Goal: Task Accomplishment & Management: Use online tool/utility

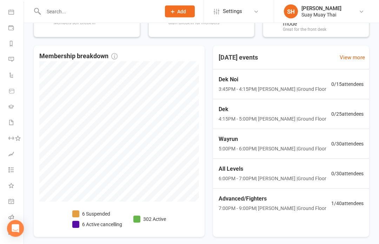
scroll to position [147, 0]
click at [308, 202] on div "Advanced/Fighters 7:00PM - 9:00PM | [PERSON_NAME] | Ground Floor" at bounding box center [273, 203] width 108 height 18
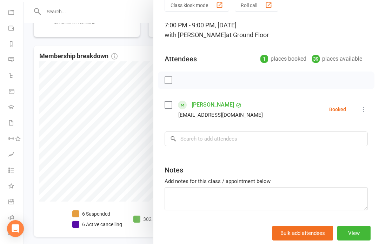
scroll to position [31, 0]
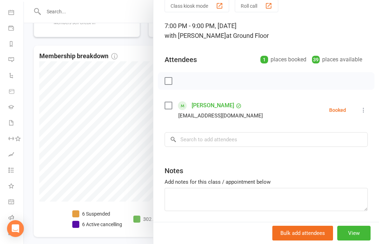
click at [54, 244] on div at bounding box center [201, 122] width 355 height 244
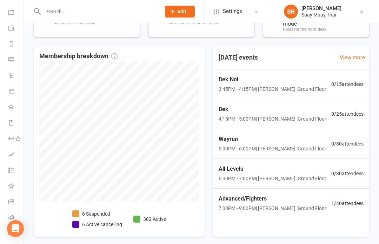
click at [14, 232] on icon at bounding box center [11, 234] width 6 height 6
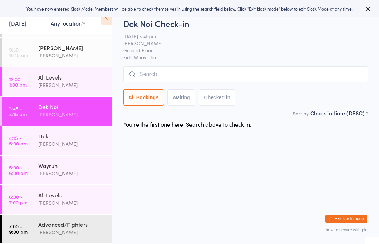
scroll to position [26, 0]
click at [53, 233] on div "[PERSON_NAME]" at bounding box center [72, 232] width 68 height 8
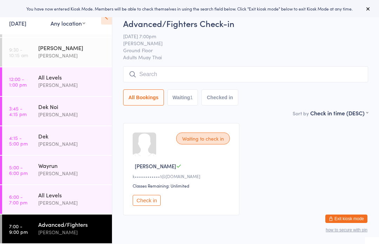
click at [276, 69] on input "search" at bounding box center [245, 74] width 245 height 16
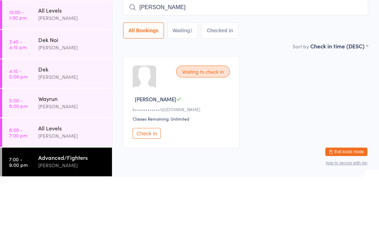
type input "[PERSON_NAME]"
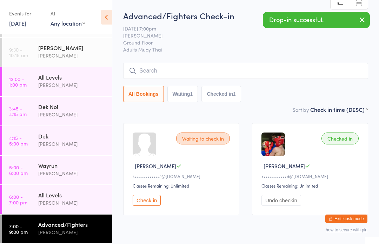
click at [351, 220] on button "Exit kiosk mode" at bounding box center [346, 219] width 42 height 8
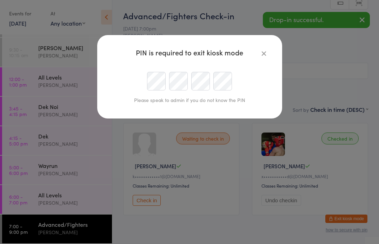
click at [274, 53] on div "PIN is required to exit kiosk mode Please speak to admin if you do not know the…" at bounding box center [189, 77] width 185 height 84
click at [278, 58] on div "PIN is required to exit kiosk mode Please speak to admin if you do not know the…" at bounding box center [189, 77] width 185 height 84
click at [263, 50] on icon "button" at bounding box center [264, 53] width 8 height 8
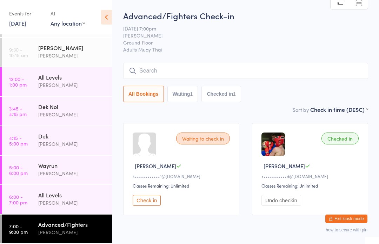
click at [40, 76] on div "All Levels" at bounding box center [72, 77] width 68 height 8
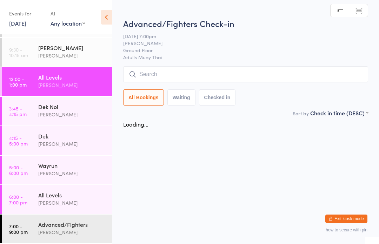
click at [30, 103] on link "3:45 - 4:15 pm Dek Noi Karl Puglia" at bounding box center [57, 111] width 110 height 29
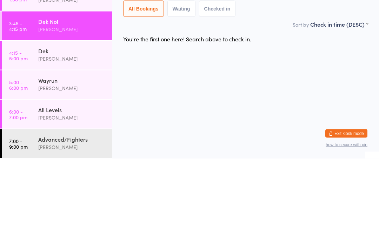
click at [87, 140] on div "Karl Puglia" at bounding box center [72, 144] width 68 height 8
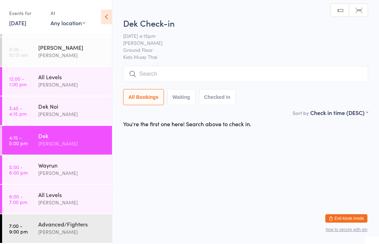
click at [208, 82] on input "search" at bounding box center [245, 74] width 245 height 16
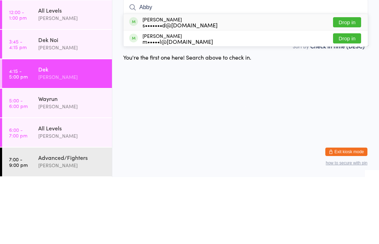
type input "Abby"
click at [356, 84] on button "Drop in" at bounding box center [347, 89] width 28 height 10
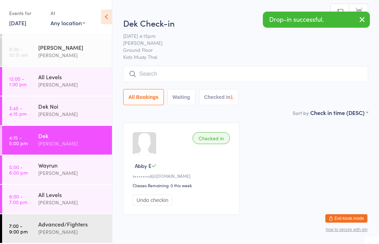
scroll to position [0, 0]
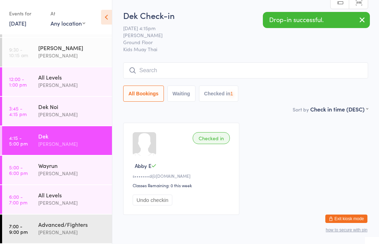
click at [90, 112] on div "Karl Puglia" at bounding box center [72, 115] width 68 height 8
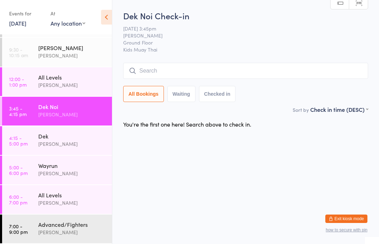
click at [180, 72] on input "search" at bounding box center [245, 71] width 245 height 16
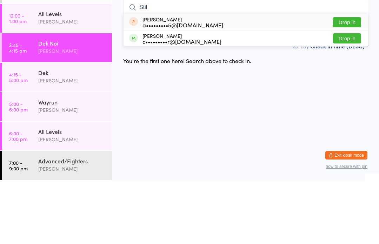
type input "Stil"
click at [347, 81] on button "Drop in" at bounding box center [347, 86] width 28 height 10
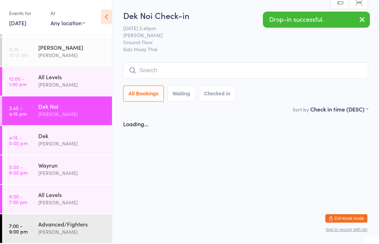
scroll to position [0, 0]
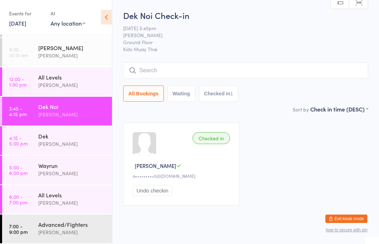
click at [79, 232] on div "Karl Puglia" at bounding box center [72, 232] width 68 height 8
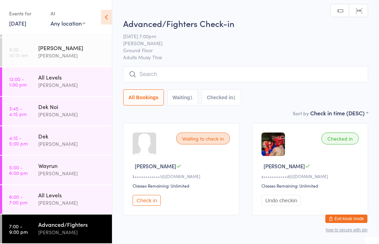
click at [295, 69] on input "search" at bounding box center [245, 74] width 245 height 16
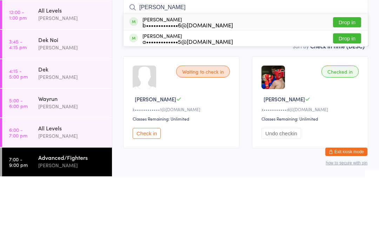
type input "Ainsley"
click at [355, 84] on button "Drop in" at bounding box center [347, 89] width 28 height 10
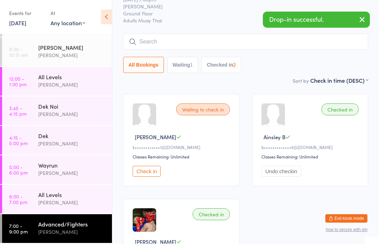
scroll to position [29, 0]
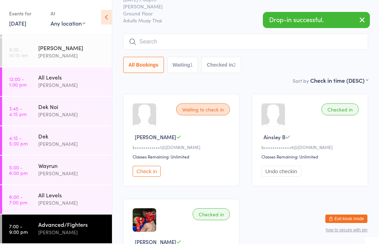
click at [22, 112] on time "3:45 - 4:15 pm" at bounding box center [18, 111] width 18 height 11
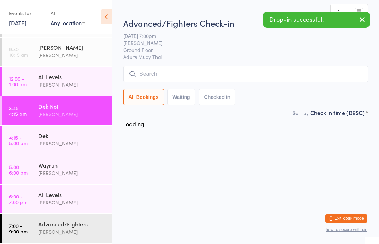
scroll to position [0, 0]
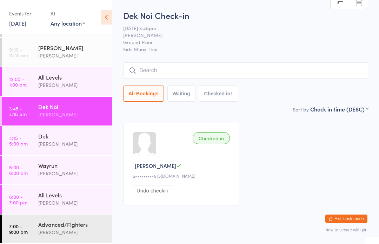
click at [166, 73] on input "search" at bounding box center [245, 70] width 245 height 16
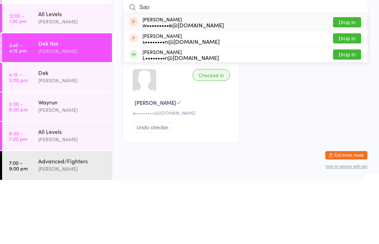
type input "Sao"
click at [345, 81] on button "Drop in" at bounding box center [347, 86] width 28 height 10
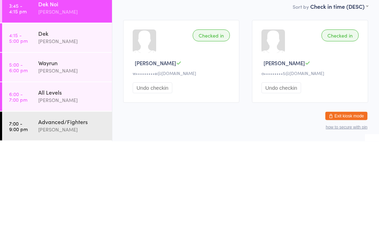
scroll to position [19, 0]
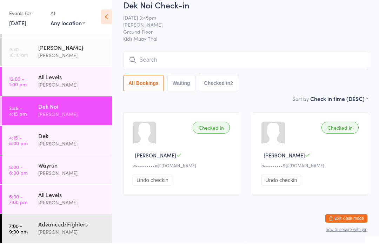
click at [258, 60] on input "search" at bounding box center [245, 60] width 245 height 16
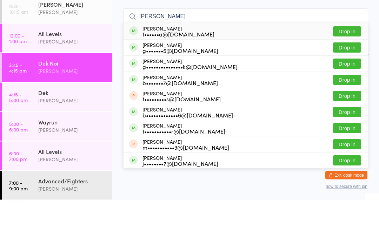
type input "Brodi"
click at [349, 70] on button "Drop in" at bounding box center [347, 75] width 28 height 10
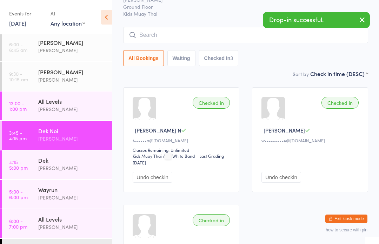
scroll to position [35, 0]
click at [13, 155] on link "4:15 - 5:00 pm Dek Karl Puglia" at bounding box center [57, 165] width 110 height 29
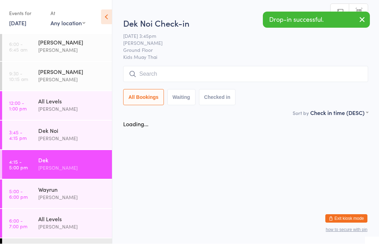
scroll to position [0, 0]
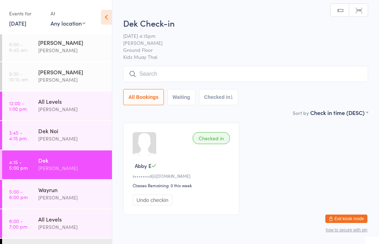
click at [16, 117] on link "12:00 - 1:00 pm All Levels Karl Puglia" at bounding box center [57, 106] width 110 height 29
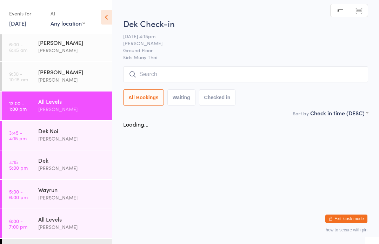
click at [42, 132] on div "Dek Noi" at bounding box center [72, 131] width 68 height 8
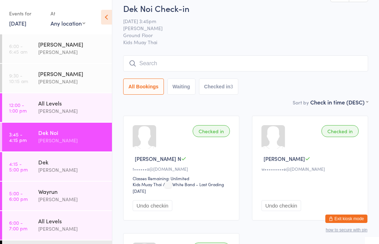
click at [65, 170] on div "[PERSON_NAME]" at bounding box center [72, 170] width 68 height 8
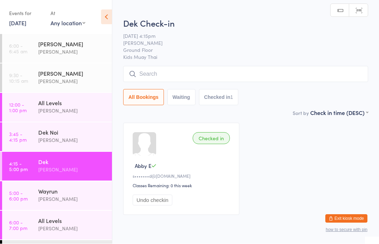
scroll to position [0, 0]
click at [271, 75] on input "search" at bounding box center [245, 74] width 245 height 16
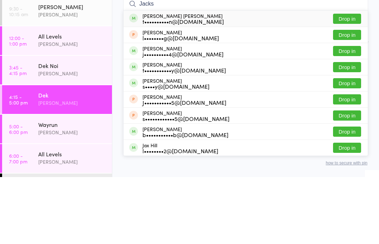
type input "Jacks"
click at [349, 81] on button "Drop in" at bounding box center [347, 86] width 28 height 10
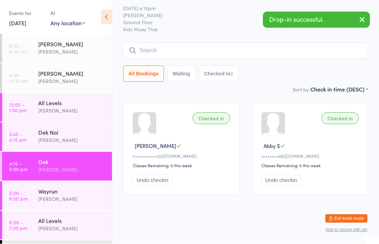
click at [163, 43] on input "search" at bounding box center [245, 51] width 245 height 16
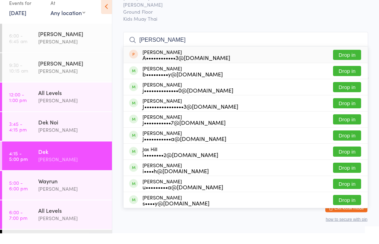
scroll to position [0, 0]
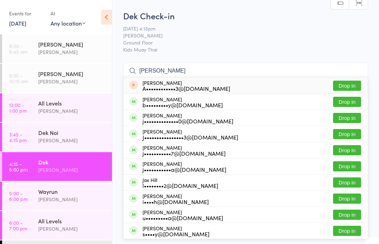
type input "J"
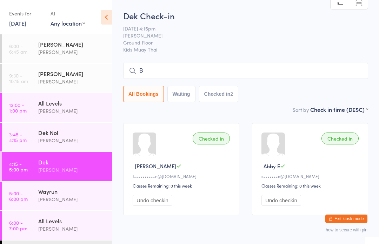
type input "Br"
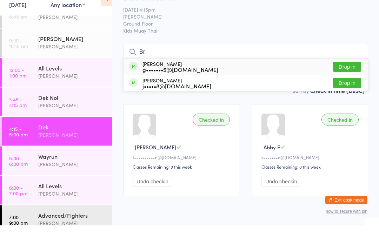
scroll to position [16, 0]
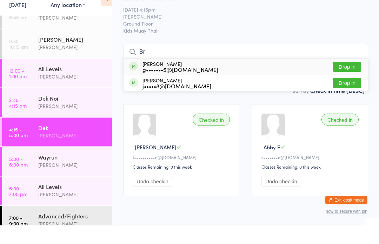
click at [71, 113] on div "Dek Noi" at bounding box center [72, 117] width 68 height 8
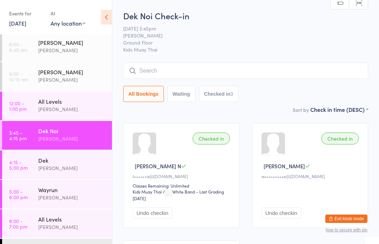
click at [27, 196] on time "5:00 - 6:00 pm" at bounding box center [18, 194] width 19 height 11
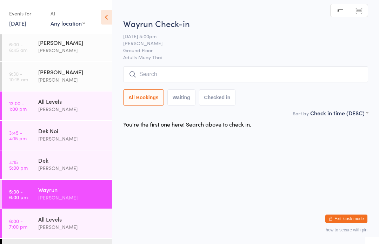
click at [149, 82] on input "search" at bounding box center [245, 74] width 245 height 16
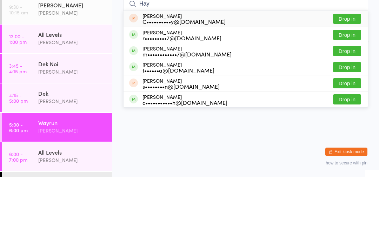
type input "Hay"
click at [347, 97] on button "Drop in" at bounding box center [347, 102] width 28 height 10
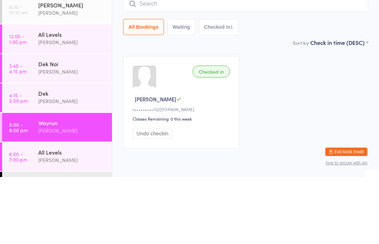
scroll to position [29, 0]
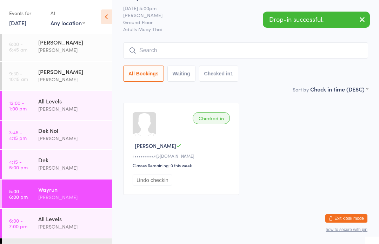
click at [59, 166] on div "Karl Puglia" at bounding box center [72, 168] width 68 height 8
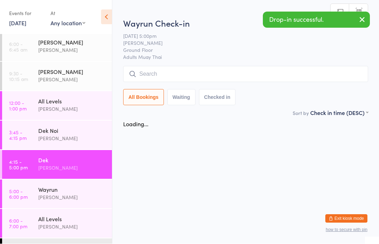
scroll to position [0, 0]
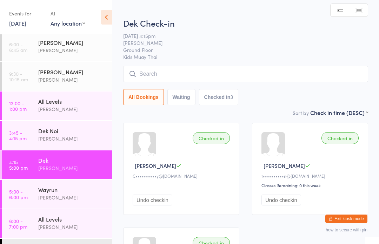
click at [220, 71] on input "search" at bounding box center [245, 74] width 245 height 16
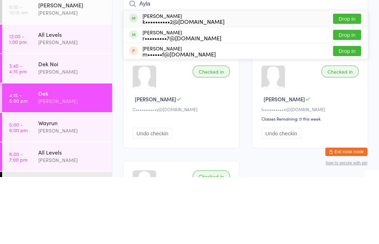
type input "Ayla"
click at [212, 94] on div "Aylah Howard r•••••••••7@gmail.com Drop in" at bounding box center [246, 102] width 244 height 16
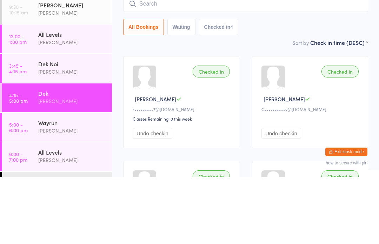
scroll to position [67, 0]
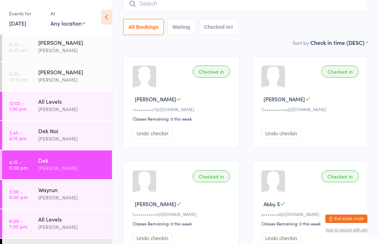
click at [33, 193] on link "5:00 - 6:00 pm Wayrun Karl Puglia" at bounding box center [57, 194] width 110 height 29
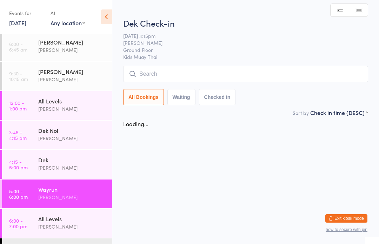
scroll to position [0, 0]
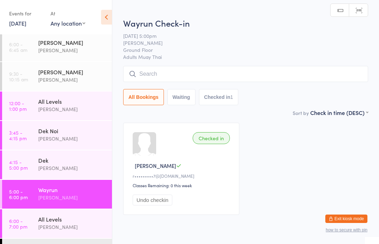
click at [182, 72] on input "search" at bounding box center [245, 74] width 245 height 16
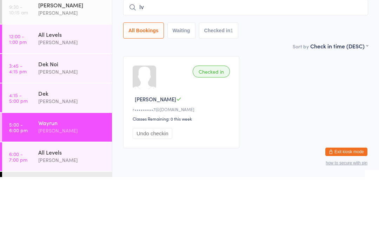
type input "Ivy"
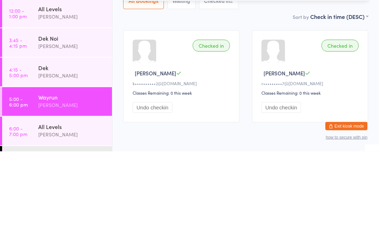
type input "i"
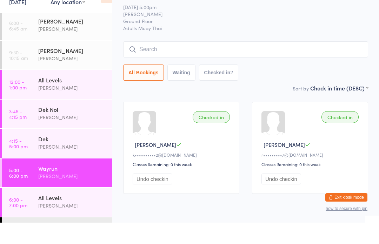
click at [311, 34] on div "Wayrun Check-in 13 Aug 5:00pm Karl Puglia Ground Floor Adults Muay Thai Manual …" at bounding box center [245, 58] width 245 height 96
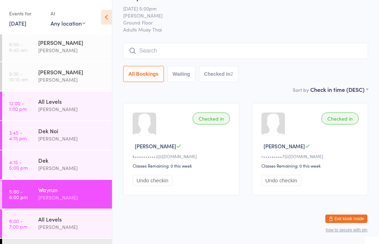
click at [73, 176] on div "Dek Karl Puglia" at bounding box center [75, 165] width 74 height 28
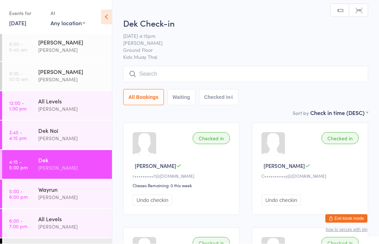
scroll to position [0, 0]
click at [172, 70] on input "search" at bounding box center [245, 74] width 245 height 16
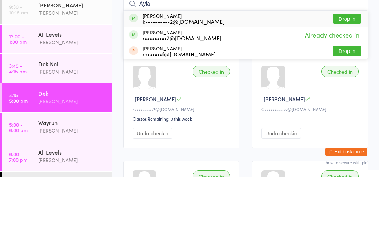
type input "Ayla"
click at [162, 86] on div "k••••••••••2@gmail.com" at bounding box center [183, 89] width 82 height 6
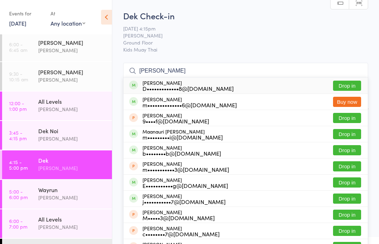
type input "Mason"
click at [348, 84] on button "Drop in" at bounding box center [347, 86] width 28 height 10
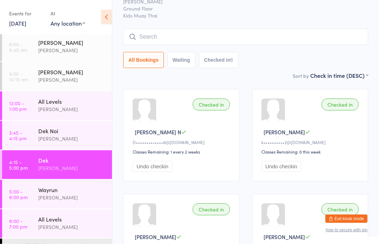
scroll to position [40, 0]
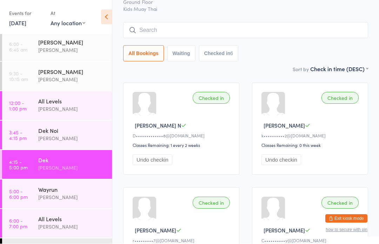
click at [60, 220] on div "All Levels" at bounding box center [72, 219] width 68 height 8
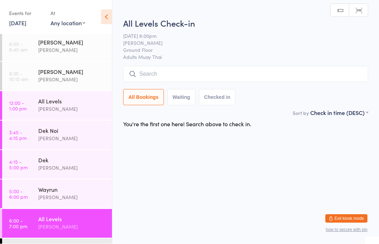
click at [169, 71] on input "search" at bounding box center [245, 74] width 245 height 16
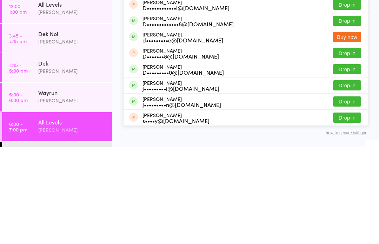
type input "Dani"
click at [352, 161] on button "Drop in" at bounding box center [347, 166] width 28 height 10
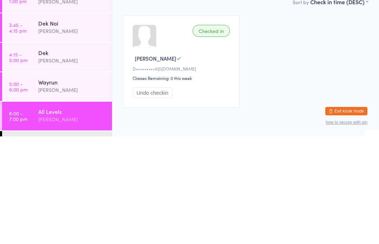
click at [32, 180] on link "5:00 - 6:00 pm Wayrun Karl Puglia" at bounding box center [57, 194] width 110 height 29
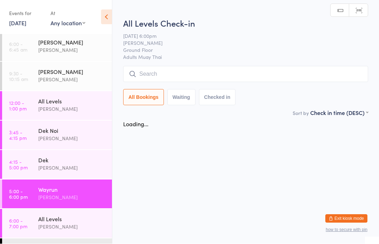
scroll to position [0, 0]
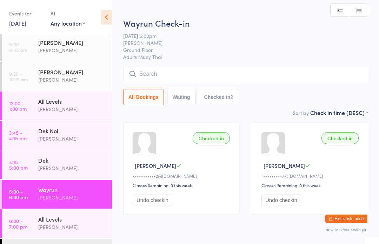
click at [318, 78] on input "search" at bounding box center [245, 74] width 245 height 16
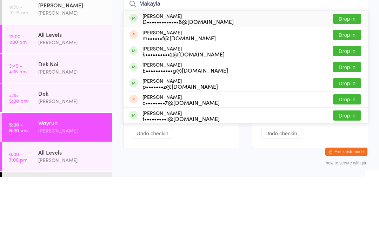
type input "Makayla"
click at [350, 81] on button "Drop in" at bounding box center [347, 86] width 28 height 10
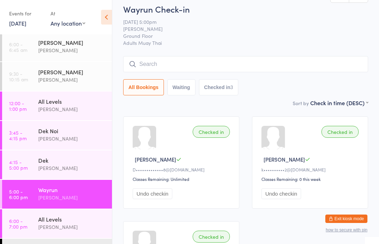
scroll to position [6, 0]
click at [146, 67] on input "search" at bounding box center [245, 65] width 245 height 16
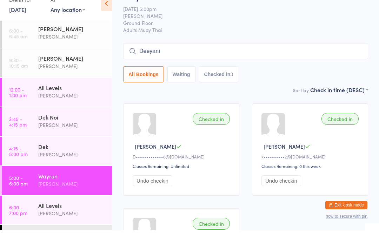
type input "Deeyani"
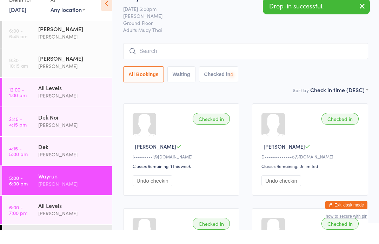
click at [164, 57] on input "search" at bounding box center [245, 65] width 245 height 16
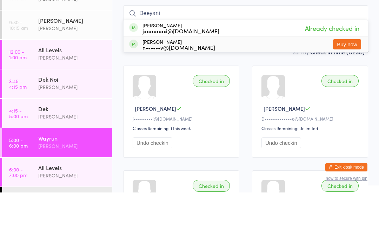
scroll to position [58, 0]
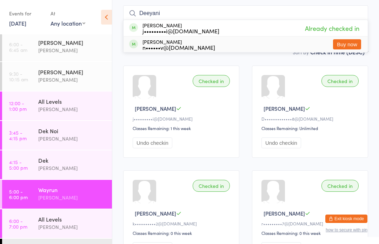
click at [171, 11] on input "Deeyani" at bounding box center [245, 13] width 245 height 16
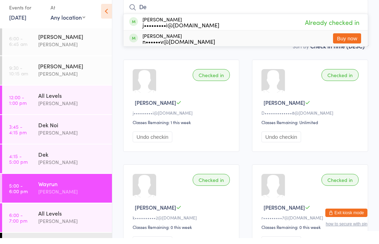
type input "D"
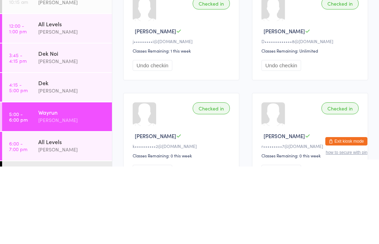
click at [26, 159] on time "4:15 - 5:00 pm" at bounding box center [18, 164] width 19 height 11
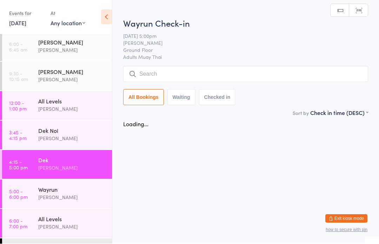
scroll to position [0, 0]
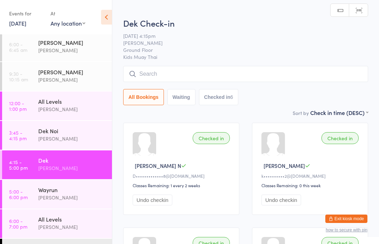
click at [154, 78] on input "search" at bounding box center [245, 74] width 245 height 16
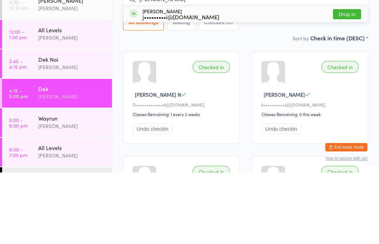
type input "Yashni"
click at [342, 81] on button "Drop in" at bounding box center [347, 86] width 28 height 10
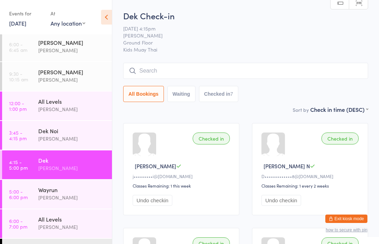
click at [334, 72] on input "search" at bounding box center [245, 71] width 245 height 16
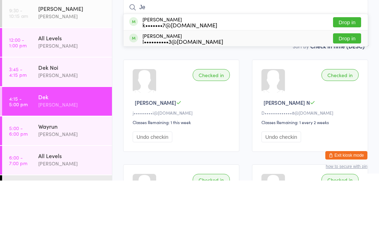
type input "Je"
click at [197, 102] on div "l••••••••••3@hotmail.com" at bounding box center [182, 105] width 81 height 6
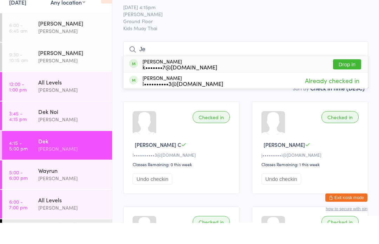
type input "J"
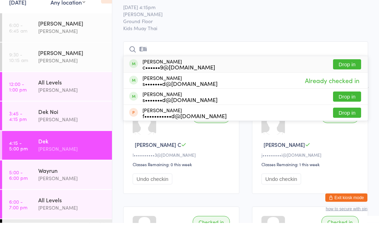
type input "Elli"
click at [345, 81] on button "Drop in" at bounding box center [347, 86] width 28 height 10
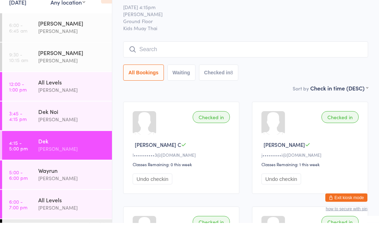
scroll to position [21, 0]
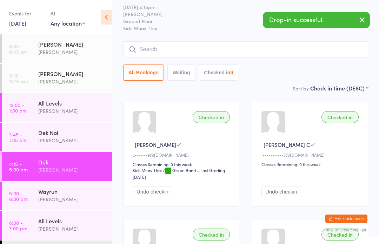
click at [166, 51] on input "search" at bounding box center [245, 49] width 245 height 16
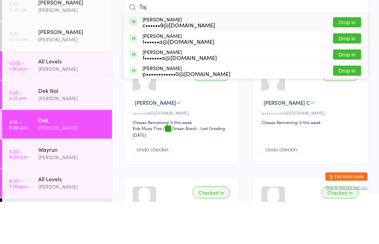
type input "Taj"
click at [340, 60] on button "Drop in" at bounding box center [347, 65] width 28 height 10
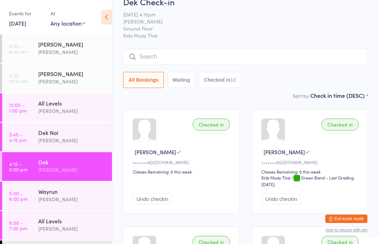
scroll to position [0, 0]
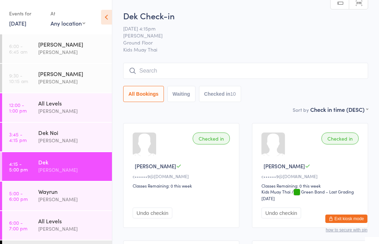
click at [183, 68] on input "search" at bounding box center [245, 71] width 245 height 16
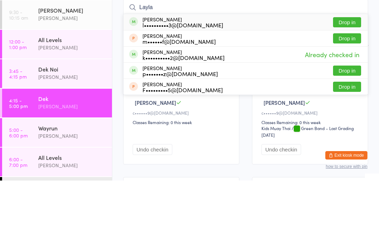
type input "Layla"
click at [197, 86] on div "l••••••••••3@hotmail.com" at bounding box center [182, 89] width 81 height 6
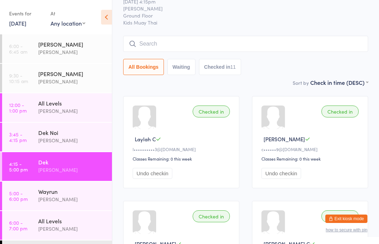
scroll to position [25, 0]
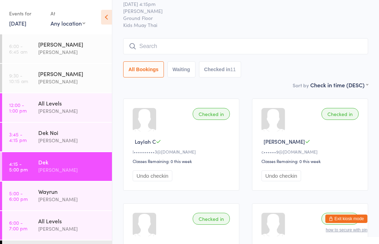
click at [250, 47] on input "search" at bounding box center [245, 46] width 245 height 16
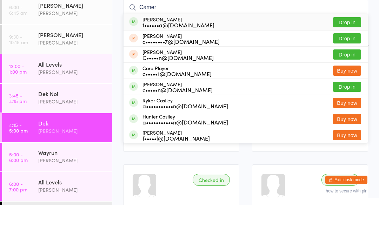
type input "Camer"
click at [220, 53] on div "Cameron Nelson t••••••a@gmail.com Drop in" at bounding box center [246, 61] width 244 height 16
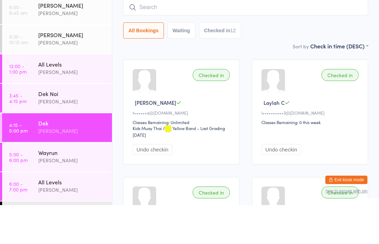
click at [224, 108] on div "Checked in" at bounding box center [211, 114] width 37 height 12
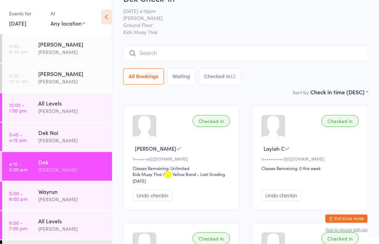
scroll to position [0, 0]
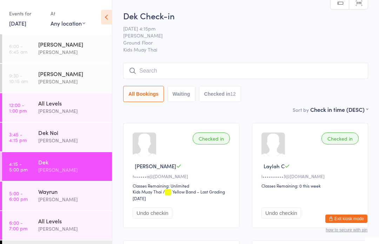
click at [291, 70] on input "search" at bounding box center [245, 71] width 245 height 16
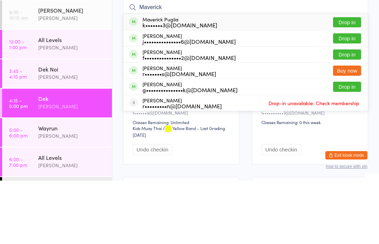
type input "Maverick"
click at [352, 81] on button "Drop in" at bounding box center [347, 86] width 28 height 10
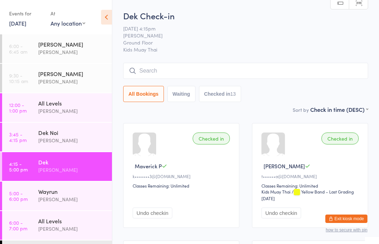
click at [363, 109] on select "First name (ASC) First name (DESC) Last name (ASC) Last name (DESC) Check in ti…" at bounding box center [339, 109] width 58 height 6
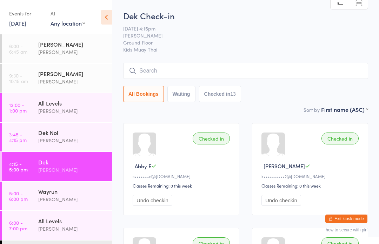
click at [60, 194] on div "Wayrun" at bounding box center [72, 192] width 68 height 8
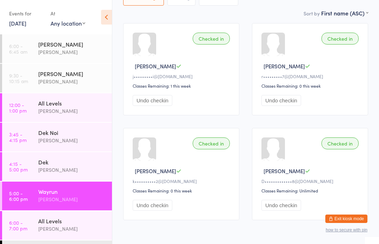
scroll to position [112, 0]
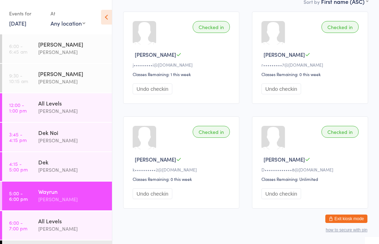
click at [64, 169] on div "Karl Puglia" at bounding box center [72, 170] width 68 height 8
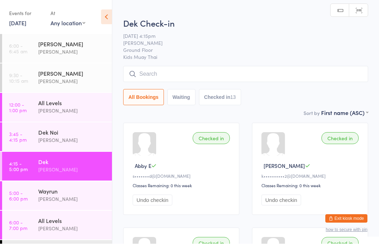
scroll to position [0, 0]
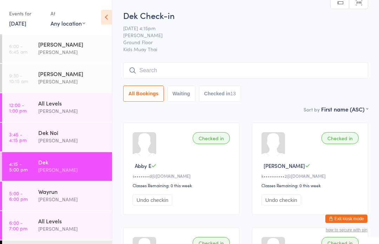
click at [176, 71] on input "search" at bounding box center [245, 70] width 245 height 16
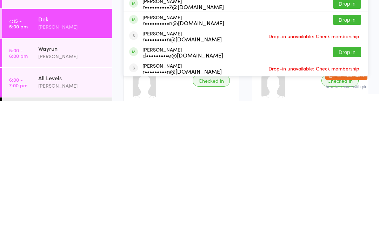
scroll to position [20, 0]
type input "Ryan"
click at [353, 190] on button "Drop in" at bounding box center [347, 195] width 28 height 10
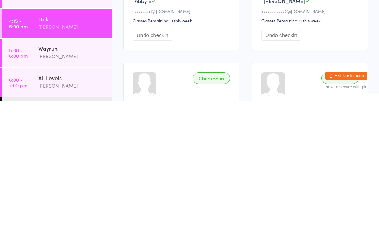
scroll to position [24, 0]
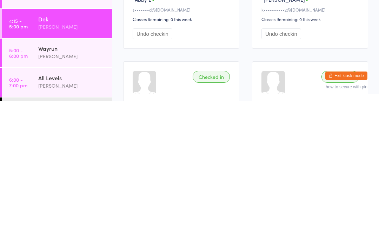
click at [57, 188] on div "Wayrun" at bounding box center [72, 192] width 68 height 8
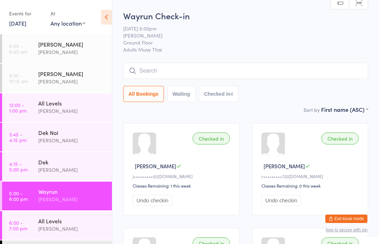
click at [66, 167] on div "Karl Puglia" at bounding box center [72, 170] width 68 height 8
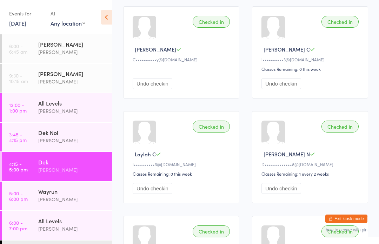
scroll to position [456, 0]
click at [74, 192] on div "Wayrun" at bounding box center [72, 192] width 68 height 8
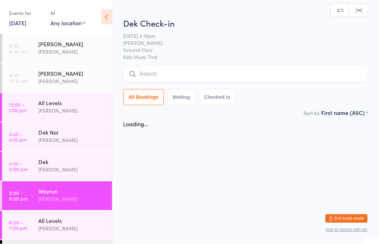
scroll to position [0, 0]
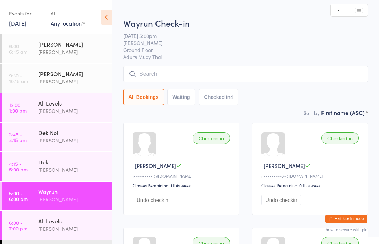
click at [212, 73] on input "search" at bounding box center [245, 74] width 245 height 16
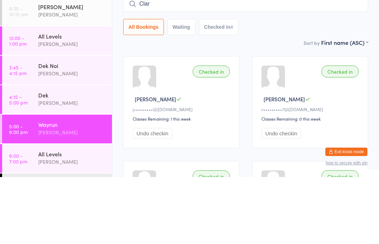
type input "Clark"
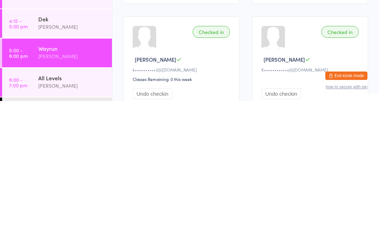
scroll to position [78, 0]
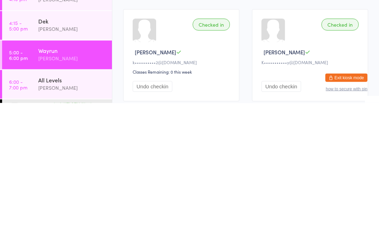
click at [344, 160] on div "Checked in" at bounding box center [339, 166] width 37 height 12
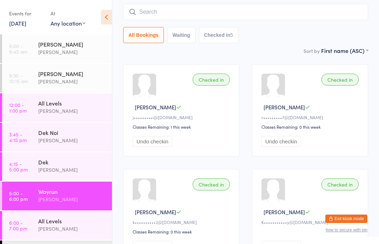
scroll to position [0, 0]
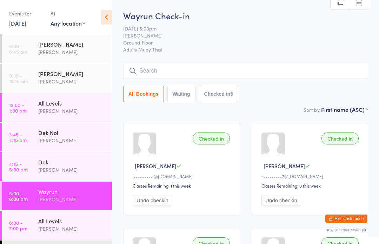
click at [221, 62] on div "Wayrun Check-in 13 Aug 5:00pm Karl Puglia Ground Floor Adults Muay Thai Manual …" at bounding box center [245, 58] width 245 height 96
click at [232, 74] on input "search" at bounding box center [245, 71] width 245 height 16
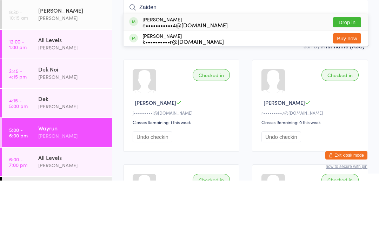
type input "Zaiden"
click at [356, 81] on button "Drop in" at bounding box center [347, 86] width 28 height 10
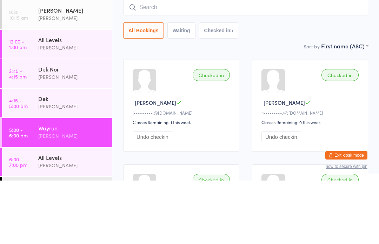
scroll to position [64, 0]
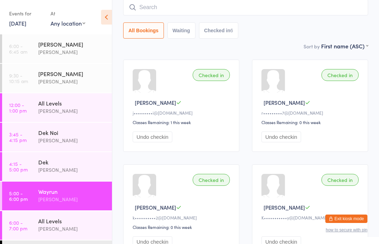
click at [209, 2] on input "search" at bounding box center [245, 7] width 245 height 16
click at [179, 15] on input "search" at bounding box center [245, 7] width 245 height 16
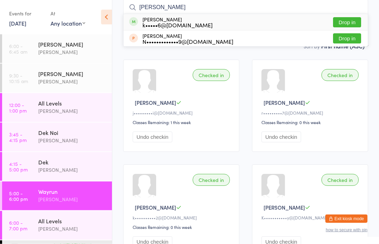
type input "Louis"
click at [340, 25] on button "Drop in" at bounding box center [347, 23] width 28 height 10
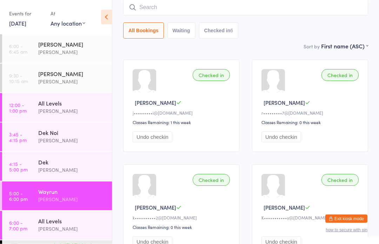
scroll to position [64, 0]
click at [298, 9] on input "search" at bounding box center [245, 7] width 245 height 16
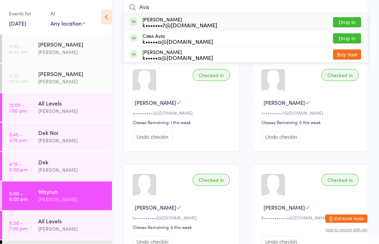
type input "Ava"
click at [354, 20] on button "Drop in" at bounding box center [347, 23] width 28 height 10
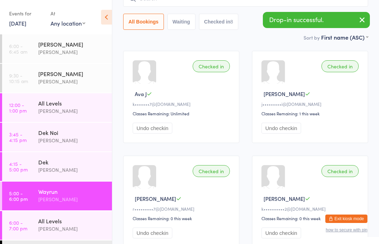
scroll to position [0, 0]
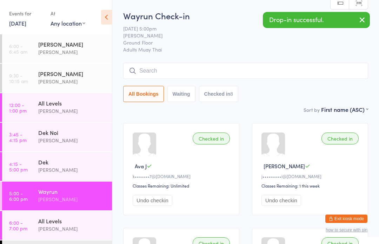
click at [288, 73] on input "search" at bounding box center [245, 71] width 245 height 16
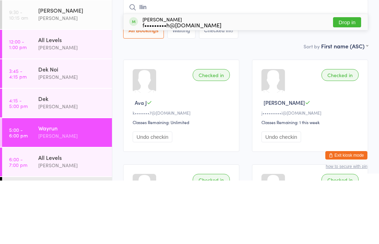
type input "Ilin"
click at [352, 81] on button "Drop in" at bounding box center [347, 86] width 28 height 10
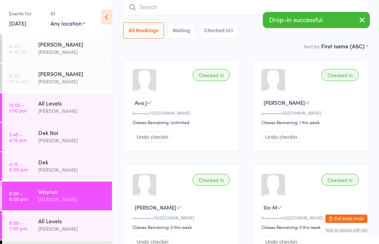
click at [220, 9] on input "search" at bounding box center [245, 7] width 245 height 16
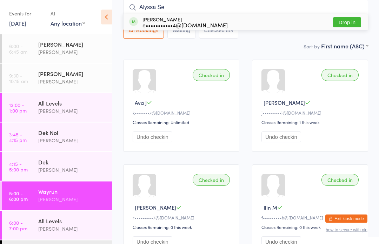
type input "Alyssa Se"
click at [345, 23] on button "Drop in" at bounding box center [347, 23] width 28 height 10
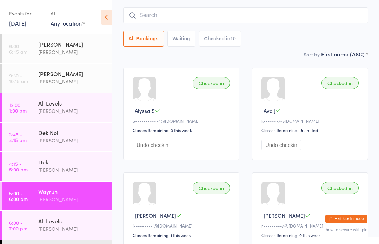
scroll to position [0, 0]
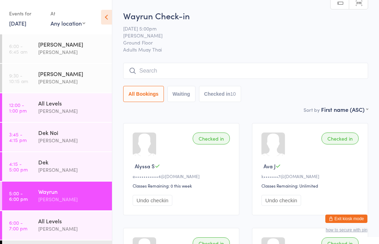
click at [296, 66] on input "search" at bounding box center [245, 71] width 245 height 16
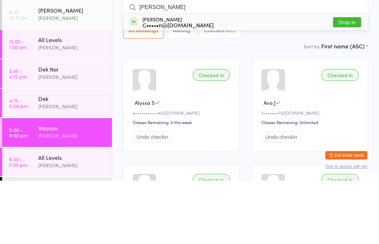
type input "Rory"
click at [201, 86] on div "C•••••n@bcmarketing.com.au" at bounding box center [177, 89] width 71 height 6
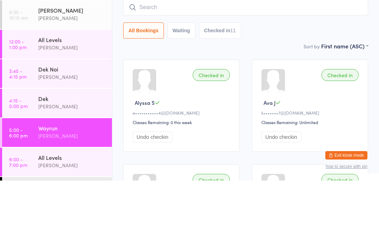
scroll to position [64, 0]
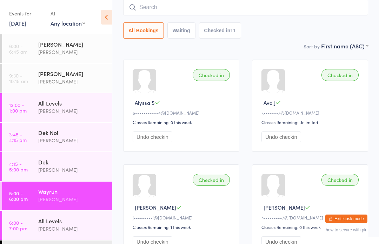
click at [262, 10] on input "search" at bounding box center [245, 7] width 245 height 16
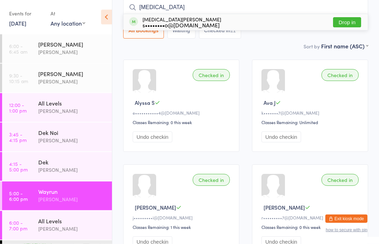
type input "Skyla"
click at [351, 22] on button "Drop in" at bounding box center [347, 23] width 28 height 10
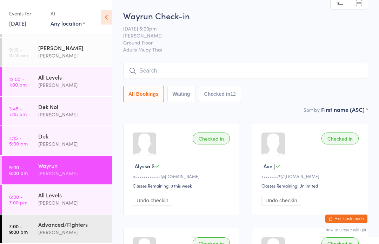
scroll to position [26, 0]
click at [231, 94] on div "12" at bounding box center [233, 94] width 6 height 6
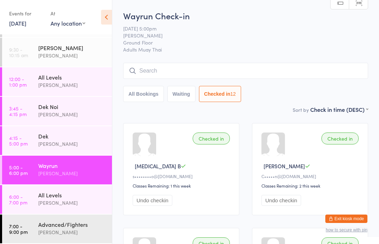
click at [142, 96] on button "All Bookings" at bounding box center [143, 94] width 41 height 16
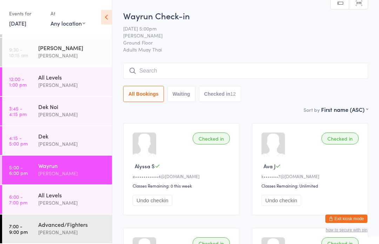
click at [222, 91] on button "Checked in 12" at bounding box center [220, 94] width 42 height 16
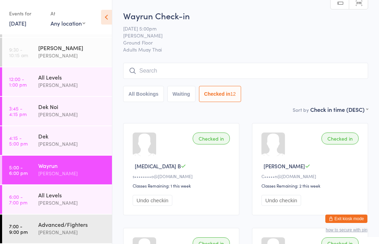
click at [145, 96] on button "All Bookings" at bounding box center [143, 94] width 41 height 16
select select "0"
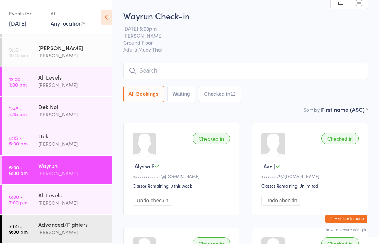
click at [212, 70] on input "search" at bounding box center [245, 71] width 245 height 16
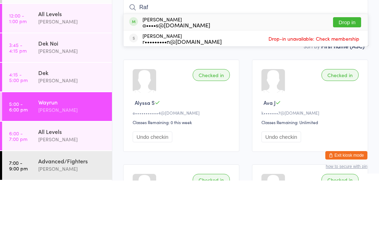
type input "Raf"
click at [210, 78] on div "Rafael Vagos a••••s@gmail.com Drop in" at bounding box center [246, 86] width 244 height 16
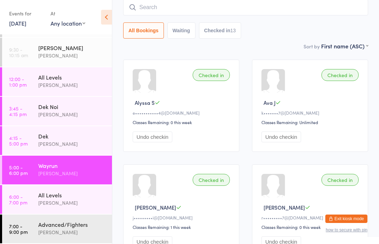
click at [24, 174] on time "5:00 - 6:00 pm" at bounding box center [18, 170] width 19 height 11
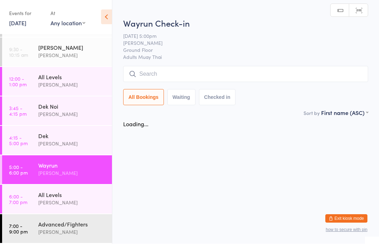
scroll to position [0, 0]
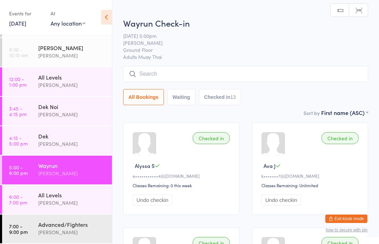
click at [313, 76] on input "search" at bounding box center [245, 74] width 245 height 16
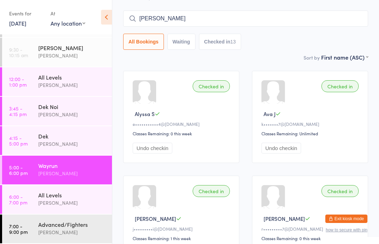
scroll to position [52, 0]
click at [275, 22] on input "Olivia" at bounding box center [245, 19] width 245 height 16
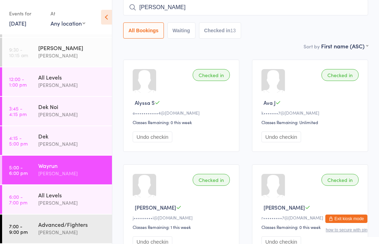
click at [312, 6] on input "Olivia" at bounding box center [245, 7] width 245 height 16
type input "O"
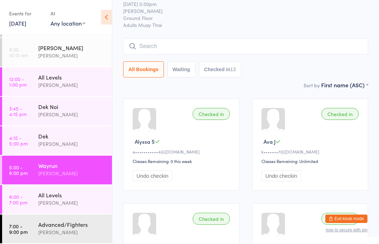
scroll to position [0, 0]
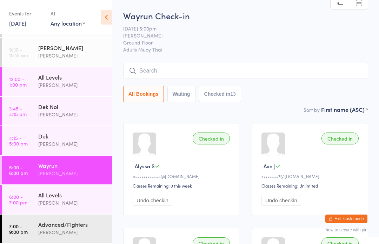
click at [313, 71] on input "search" at bounding box center [245, 71] width 245 height 16
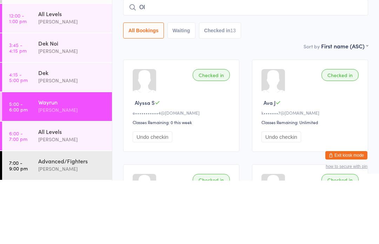
type input "O"
type input "Olivia"
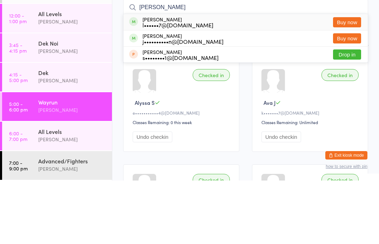
click at [346, 81] on button "Buy now" at bounding box center [347, 86] width 28 height 10
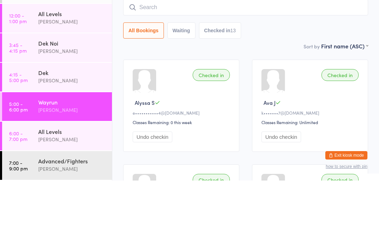
scroll to position [64, 0]
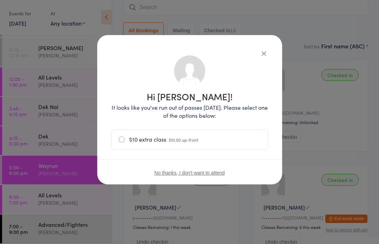
click at [197, 136] on label "$10 extra class $10.00 up-front" at bounding box center [190, 140] width 142 height 20
click at [0, 0] on input "$10 extra class $10.00 up-front" at bounding box center [0, 0] width 0 height 0
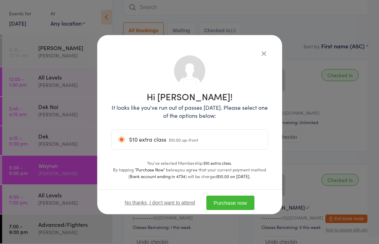
click at [245, 201] on button "Purchase now" at bounding box center [230, 203] width 48 height 14
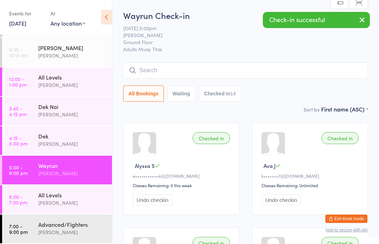
scroll to position [0, 0]
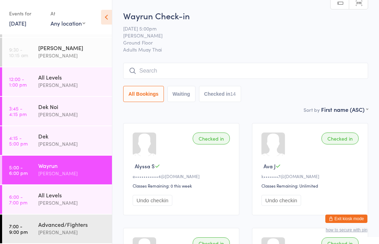
click at [144, 67] on input "search" at bounding box center [245, 71] width 245 height 16
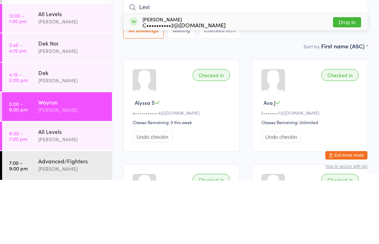
type input "Levi"
click at [343, 81] on button "Drop in" at bounding box center [347, 86] width 28 height 10
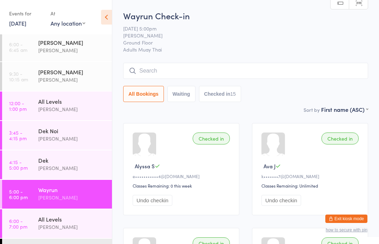
click at [287, 79] on input "search" at bounding box center [245, 71] width 245 height 16
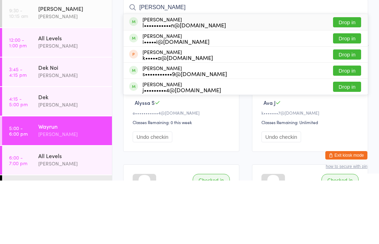
type input "Joshua lawley"
click at [344, 81] on button "Drop in" at bounding box center [347, 86] width 28 height 10
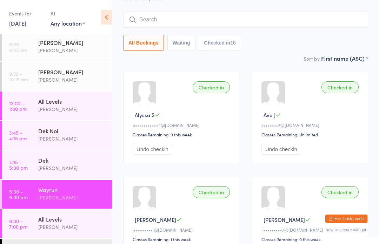
scroll to position [50, 0]
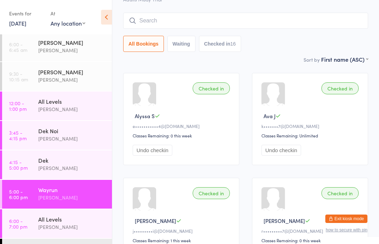
click at [279, 18] on input "search" at bounding box center [245, 21] width 245 height 16
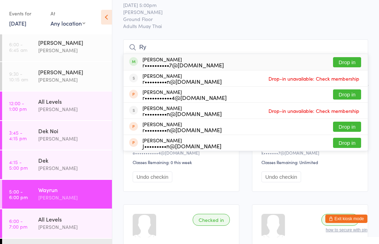
scroll to position [23, 0]
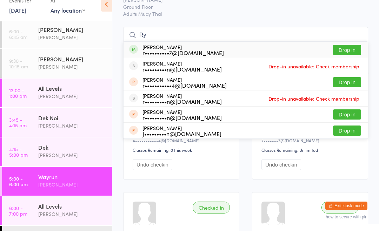
type input "R"
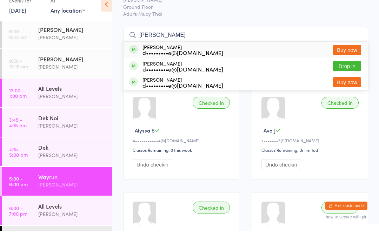
type input "Bisgrove"
click at [235, 71] on div "Rylee Bisgrove d•••••••••e@yahoo.com Drop in" at bounding box center [246, 79] width 244 height 16
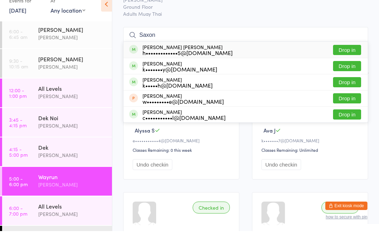
type input "Saxon"
click at [345, 58] on button "Drop in" at bounding box center [347, 63] width 28 height 10
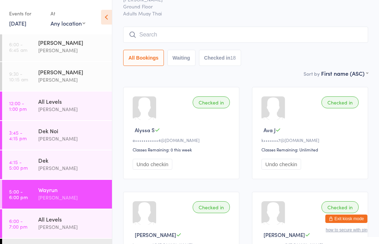
click at [222, 33] on input "search" at bounding box center [245, 35] width 245 height 16
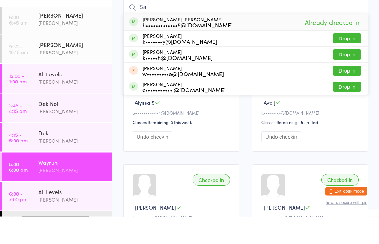
type input "S"
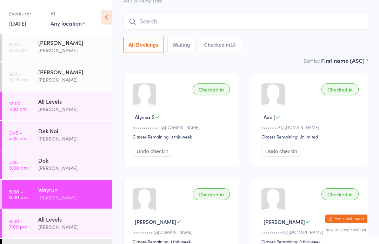
scroll to position [0, 0]
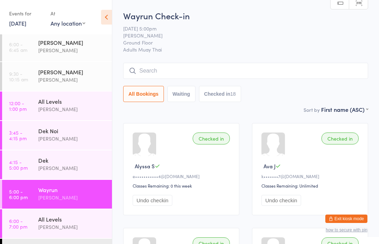
click at [287, 70] on input "search" at bounding box center [245, 71] width 245 height 16
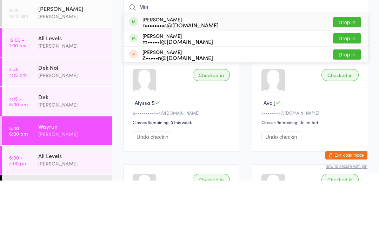
type input "Mia"
click at [355, 97] on button "Drop in" at bounding box center [347, 102] width 28 height 10
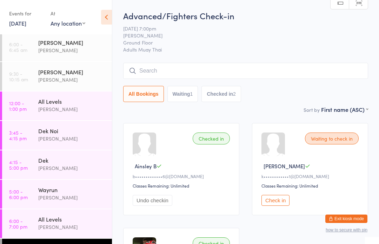
click at [321, 72] on input "search" at bounding box center [245, 71] width 245 height 16
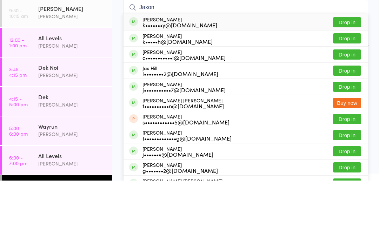
type input "Jaxon"
click at [348, 97] on button "Drop in" at bounding box center [347, 102] width 28 height 10
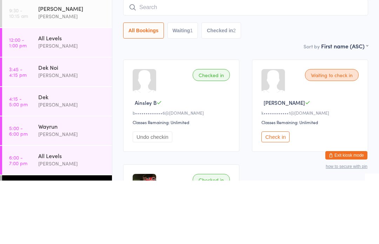
scroll to position [64, 0]
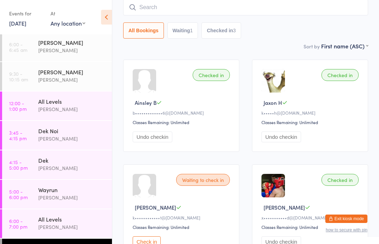
click at [239, 15] on input "search" at bounding box center [245, 7] width 245 height 16
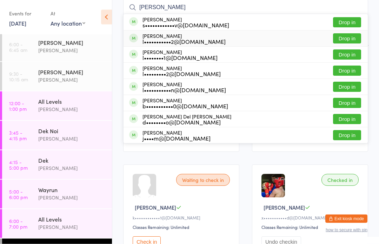
type input "Liam"
click at [151, 41] on div "l•••••••••••2@gmail.com" at bounding box center [183, 42] width 83 height 6
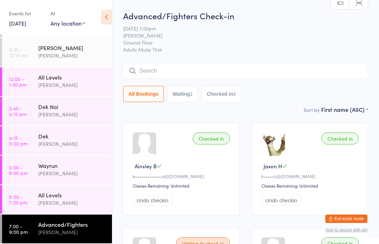
scroll to position [26, 0]
click at [82, 218] on div "Advanced/Fighters Karl Puglia" at bounding box center [75, 229] width 74 height 28
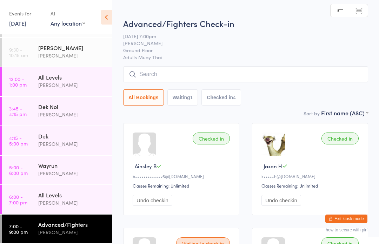
click at [71, 195] on div "All Levels" at bounding box center [72, 195] width 68 height 8
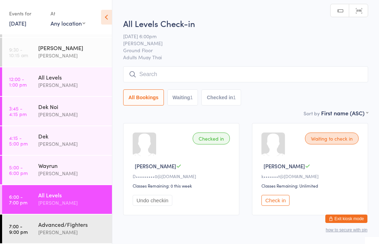
click at [219, 67] on input "search" at bounding box center [245, 74] width 245 height 16
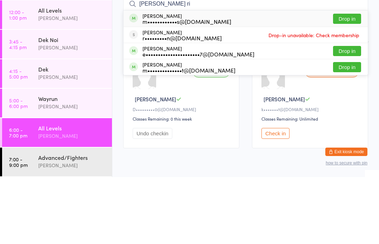
type input "Mitchel ri"
click at [228, 78] on div "Mitchel Richards m••••••••••••s@gmail.com Drop in" at bounding box center [246, 86] width 244 height 16
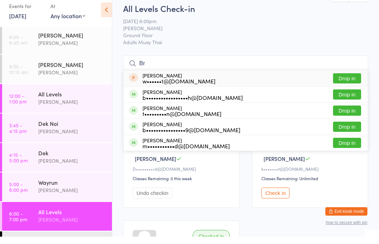
type input "B"
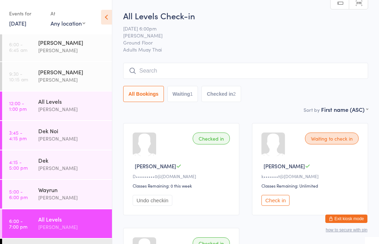
click at [310, 73] on input "search" at bounding box center [245, 71] width 245 height 16
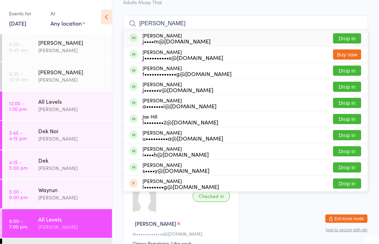
scroll to position [47, 0]
type input "Jay"
click at [177, 55] on div "J••••••••••s@hotmail.com" at bounding box center [182, 58] width 81 height 6
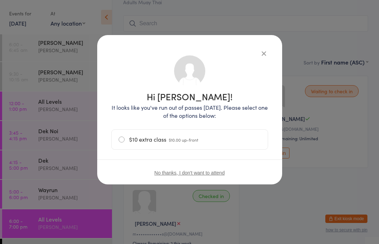
click at [260, 55] on icon "button" at bounding box center [264, 53] width 8 height 8
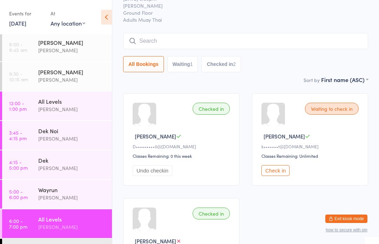
click at [279, 174] on button "Check in" at bounding box center [275, 170] width 28 height 11
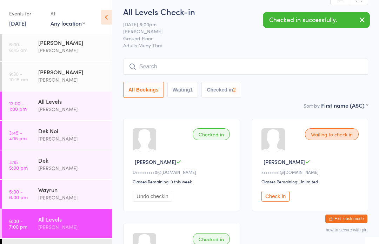
scroll to position [0, 0]
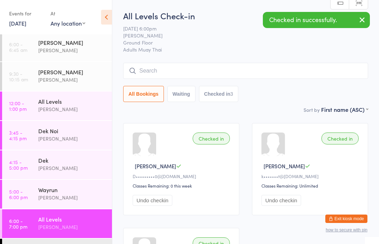
click at [221, 79] on input "search" at bounding box center [245, 71] width 245 height 16
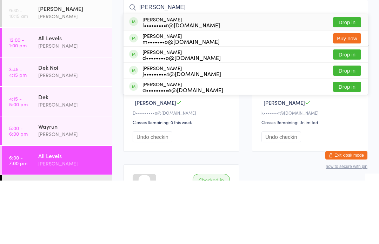
type input "Lucy"
click at [347, 81] on button "Drop in" at bounding box center [347, 86] width 28 height 10
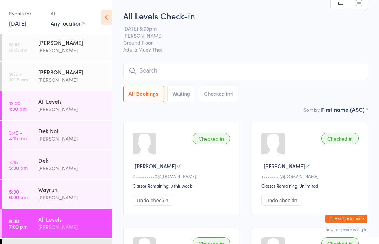
click at [239, 73] on input "search" at bounding box center [245, 71] width 245 height 16
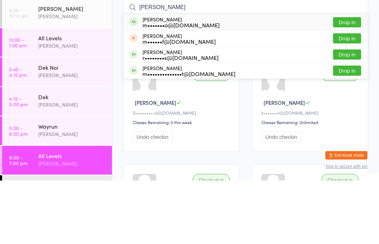
type input "Mike"
click at [344, 81] on button "Drop in" at bounding box center [347, 86] width 28 height 10
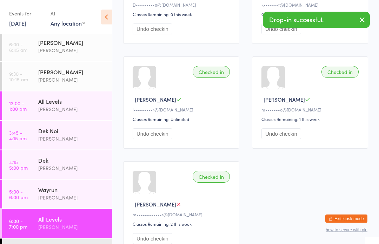
scroll to position [175, 0]
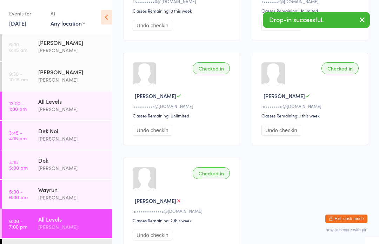
click at [339, 119] on div "Classes Remaining: 1 this week" at bounding box center [310, 116] width 99 height 6
click at [273, 97] on span "Mike M" at bounding box center [284, 95] width 41 height 7
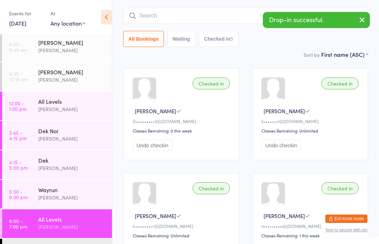
scroll to position [0, 0]
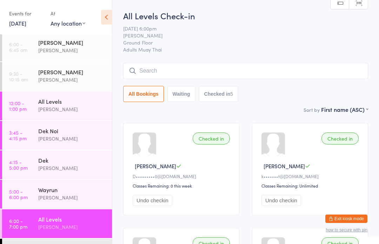
click at [211, 67] on input "search" at bounding box center [245, 71] width 245 height 16
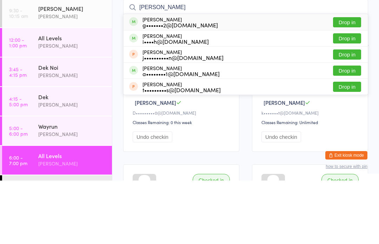
type input "James nic"
click at [347, 81] on button "Drop in" at bounding box center [347, 86] width 28 height 10
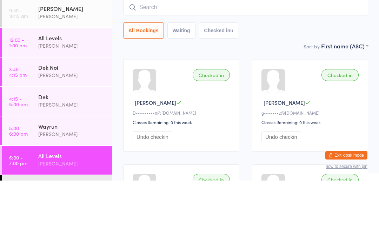
scroll to position [64, 0]
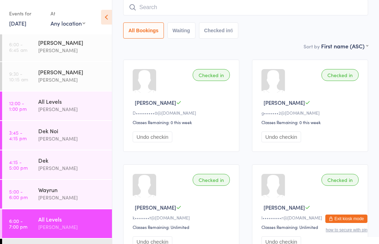
click at [286, 15] on input "search" at bounding box center [245, 7] width 245 height 16
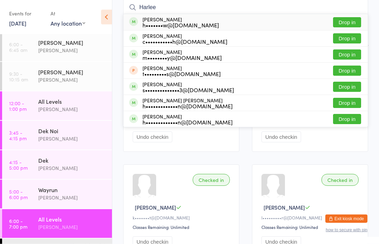
type input "Harlee"
click at [349, 28] on button "Drop in" at bounding box center [347, 23] width 28 height 10
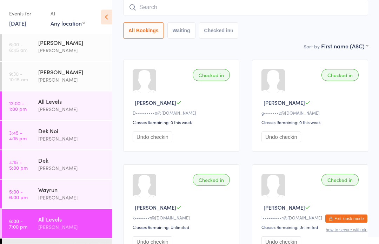
scroll to position [64, 0]
click at [327, 15] on input "search" at bounding box center [245, 7] width 245 height 16
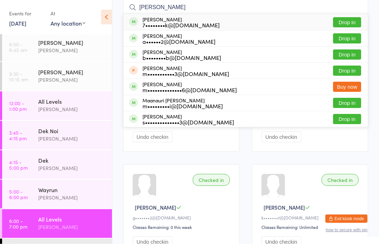
type input "Addison"
click at [352, 22] on button "Drop in" at bounding box center [347, 23] width 28 height 10
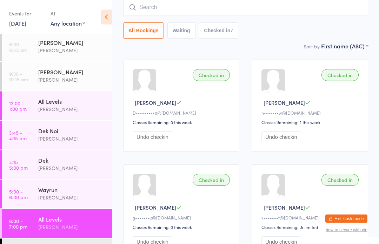
scroll to position [64, 0]
click at [147, 12] on input "search" at bounding box center [245, 7] width 245 height 16
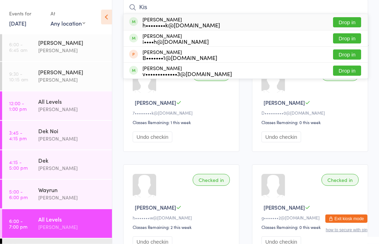
type input "Kis"
click at [351, 21] on button "Drop in" at bounding box center [347, 23] width 28 height 10
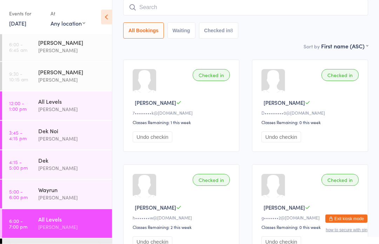
scroll to position [64, 0]
click at [158, 7] on input "search" at bounding box center [245, 7] width 245 height 16
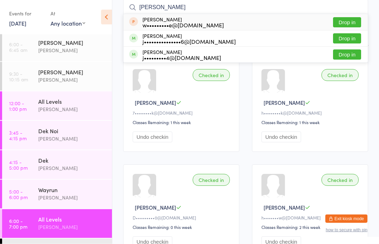
type input "John"
click at [345, 42] on button "Drop in" at bounding box center [347, 39] width 28 height 10
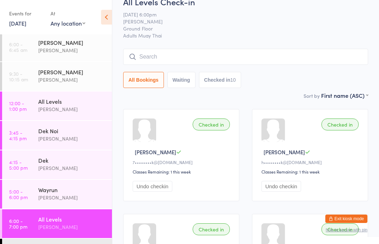
scroll to position [0, 0]
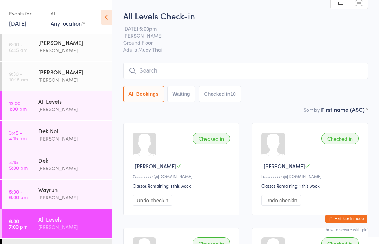
click at [307, 68] on input "search" at bounding box center [245, 71] width 245 height 16
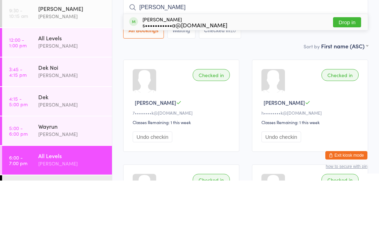
type input "Sofie C"
click at [349, 81] on button "Drop in" at bounding box center [347, 86] width 28 height 10
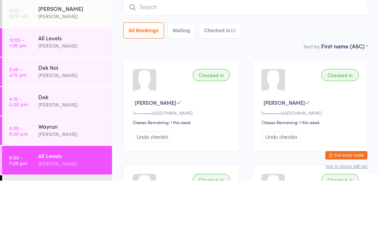
scroll to position [64, 0]
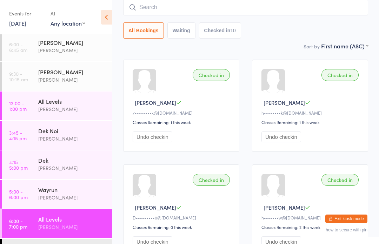
click at [349, 23] on div "All Bookings Waiting Checked in 10" at bounding box center [245, 30] width 245 height 16
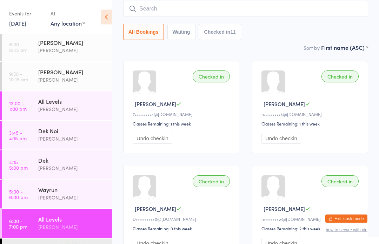
scroll to position [0, 0]
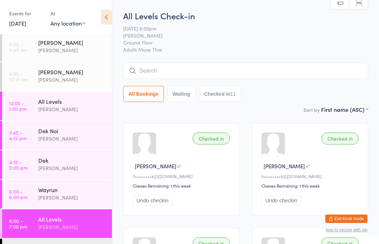
click at [283, 71] on input "search" at bounding box center [245, 71] width 245 height 16
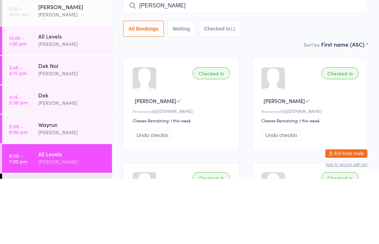
scroll to position [65, 0]
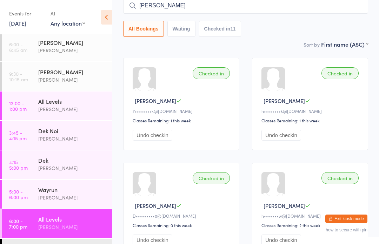
click at [331, 5] on input "Brad" at bounding box center [245, 6] width 245 height 16
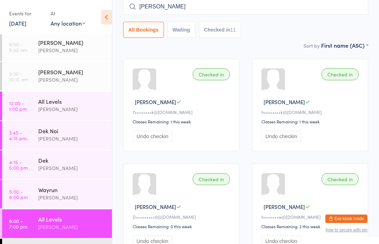
scroll to position [64, 0]
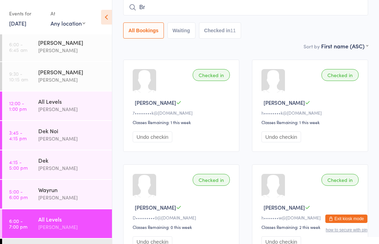
type input "B"
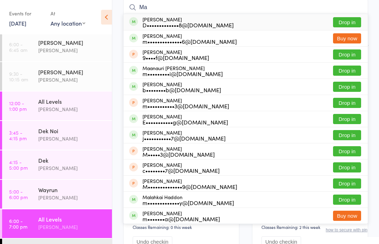
type input "M"
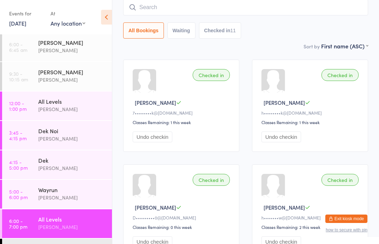
click at [221, 34] on button "Checked in 11" at bounding box center [220, 30] width 42 height 16
select select "5"
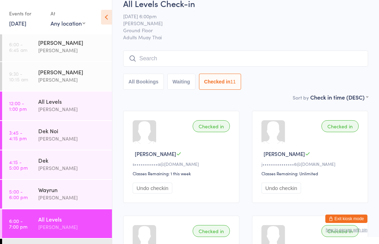
scroll to position [0, 0]
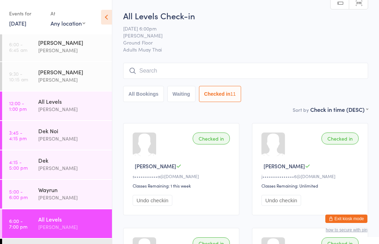
click at [322, 68] on input "search" at bounding box center [245, 71] width 245 height 16
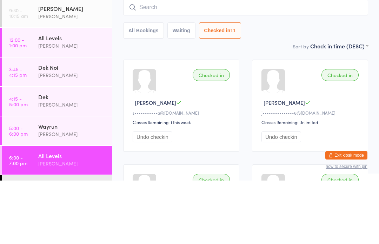
scroll to position [64, 0]
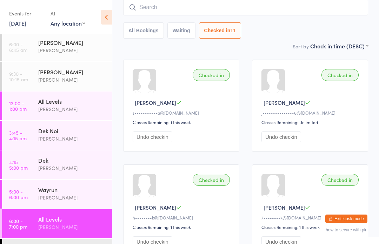
click at [355, 48] on select "First name (ASC) First name (DESC) Last name (ASC) Last name (DESC) Check in ti…" at bounding box center [339, 45] width 58 height 6
click at [359, 22] on div "All Bookings Waiting Checked in 11" at bounding box center [245, 18] width 245 height 39
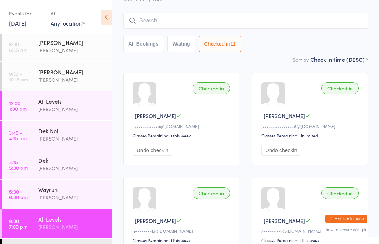
click at [336, 18] on input "search" at bounding box center [245, 21] width 245 height 16
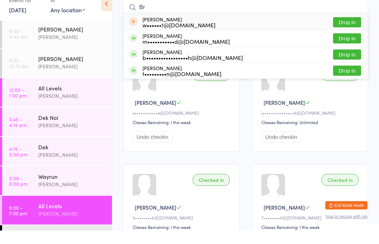
type input "B"
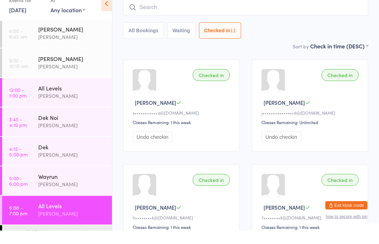
scroll to position [64, 0]
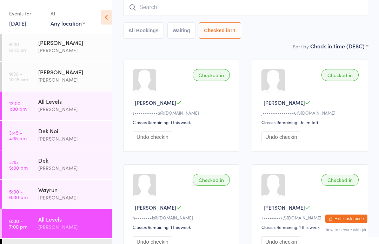
click at [238, 12] on input "search" at bounding box center [245, 7] width 245 height 16
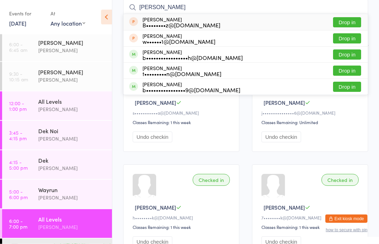
type input "Brad w"
click at [349, 22] on button "Drop in" at bounding box center [347, 23] width 28 height 10
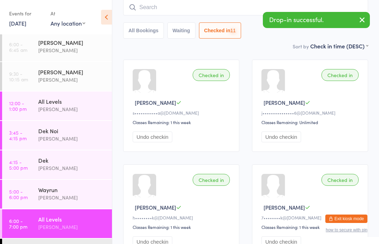
click at [235, 8] on input "search" at bounding box center [245, 7] width 245 height 16
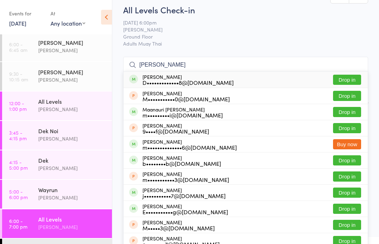
scroll to position [1, 0]
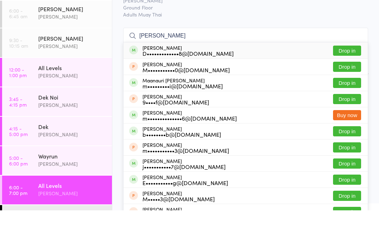
click at [341, 31] on span "Karl Puglia" at bounding box center [240, 34] width 234 height 7
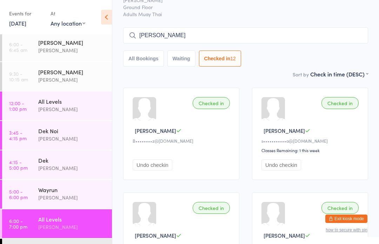
click at [269, 31] on input "Mason" at bounding box center [245, 35] width 245 height 16
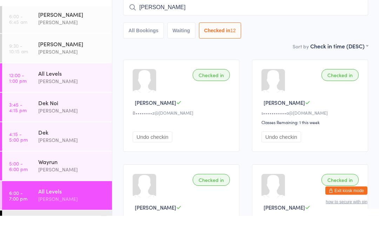
click at [299, 28] on input "Mason" at bounding box center [245, 36] width 245 height 16
click at [310, 28] on input "Mason" at bounding box center [245, 36] width 245 height 16
click at [270, 28] on input "Mason" at bounding box center [245, 36] width 245 height 16
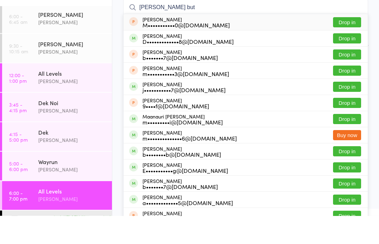
type input "Mason but"
click at [344, 46] on button "Drop in" at bounding box center [347, 51] width 28 height 10
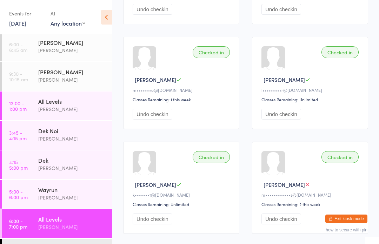
scroll to position [500, 0]
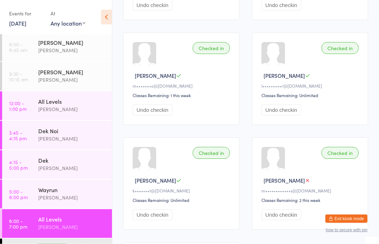
click at [27, 201] on link "5:00 - 6:00 pm Wayrun Karl Puglia" at bounding box center [57, 194] width 110 height 29
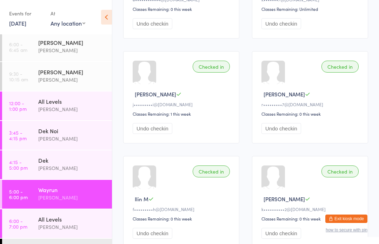
scroll to position [224, 0]
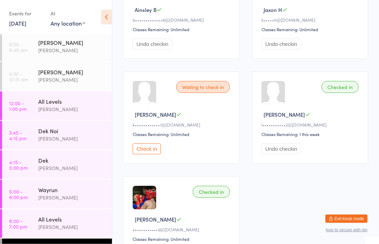
scroll to position [156, 0]
click at [25, 223] on time "6:00 - 7:00 pm" at bounding box center [18, 223] width 18 height 11
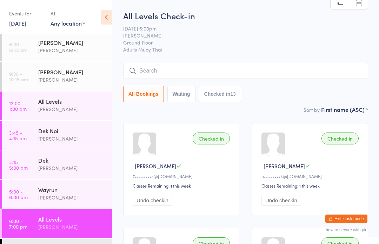
click at [306, 66] on input "search" at bounding box center [245, 71] width 245 height 16
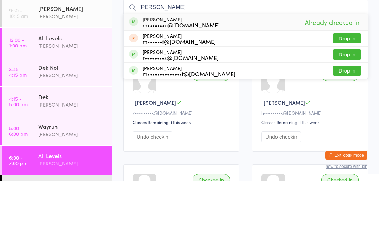
type input "Mike"
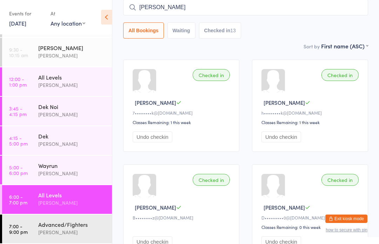
scroll to position [26, 0]
click at [54, 224] on div "Advanced/Fighters" at bounding box center [72, 225] width 68 height 8
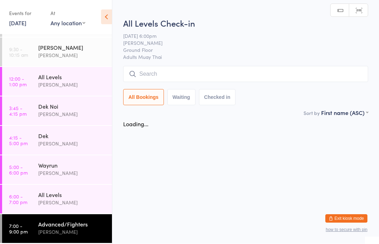
scroll to position [0, 0]
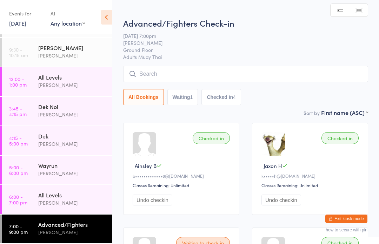
click at [171, 73] on input "search" at bounding box center [245, 74] width 245 height 16
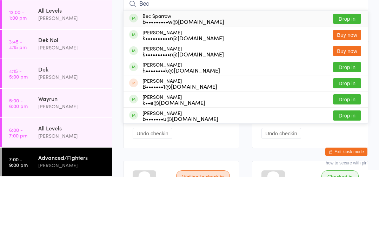
type input "Bec"
click at [343, 81] on button "Drop in" at bounding box center [347, 86] width 28 height 10
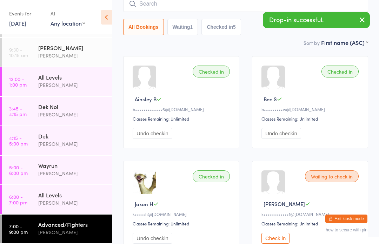
click at [56, 201] on div "Karl Puglia" at bounding box center [72, 203] width 68 height 8
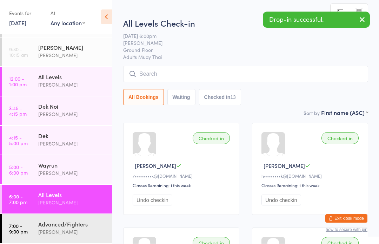
scroll to position [0, 0]
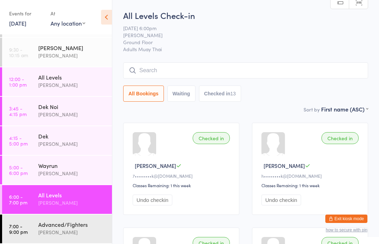
click at [81, 240] on div "Advanced/Fighters Karl Puglia" at bounding box center [75, 229] width 74 height 28
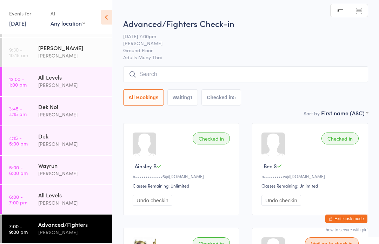
click at [242, 82] on input "search" at bounding box center [245, 74] width 245 height 16
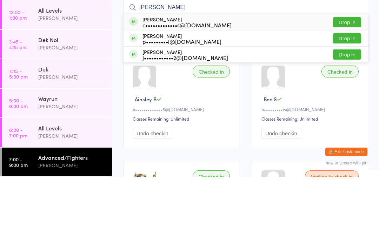
type input "Isaac"
click at [354, 100] on button "Drop in" at bounding box center [347, 105] width 28 height 10
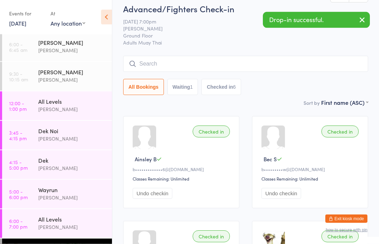
scroll to position [7, 0]
